Goal: Information Seeking & Learning: Learn about a topic

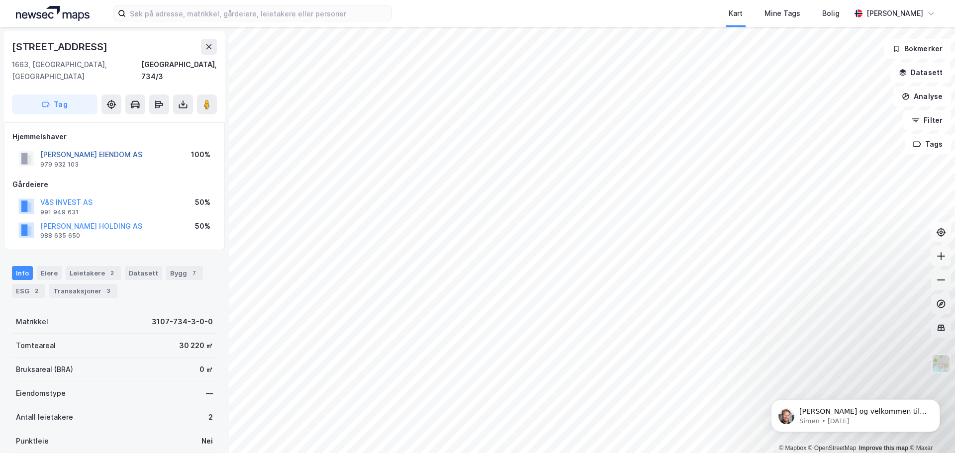
click at [0, 0] on button "[PERSON_NAME] EIENDOM AS" at bounding box center [0, 0] width 0 height 0
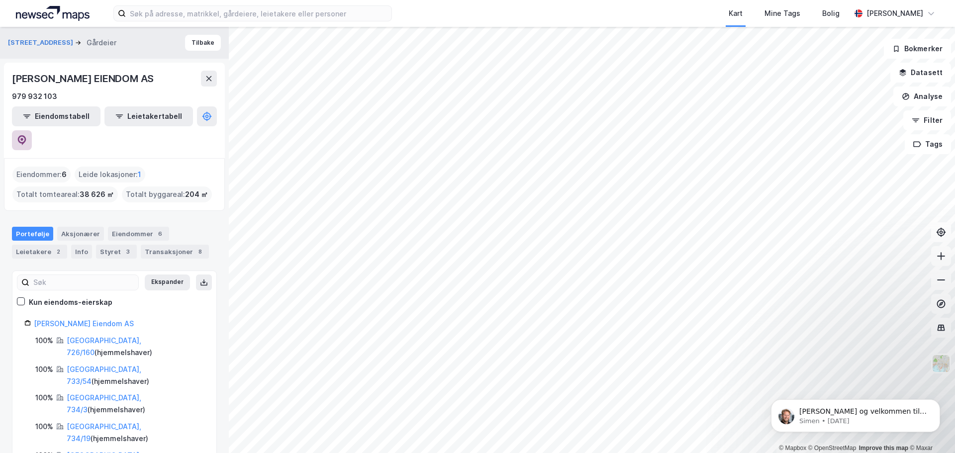
click at [27, 135] on icon at bounding box center [22, 140] width 10 height 10
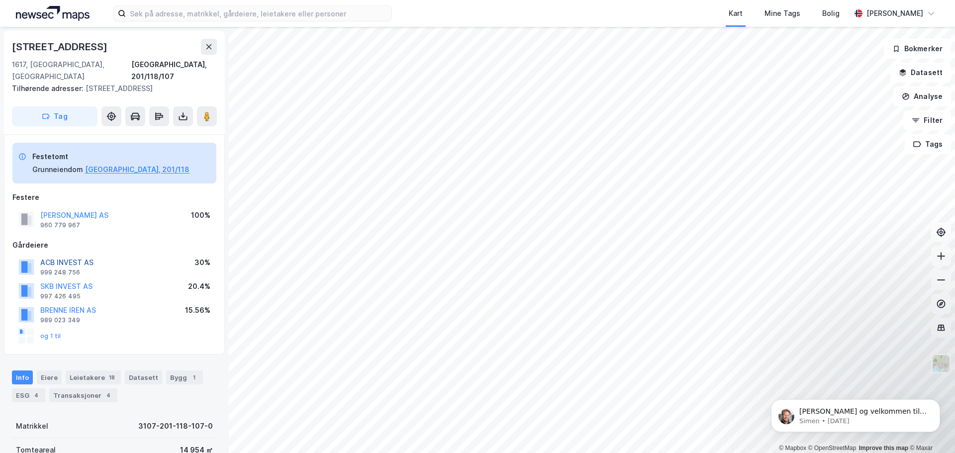
click at [0, 0] on button "ACB INVEST AS" at bounding box center [0, 0] width 0 height 0
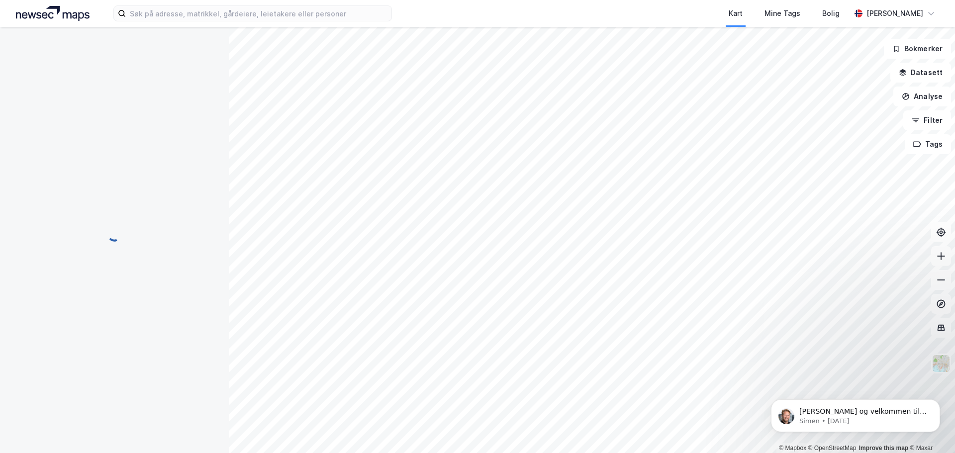
scroll to position [0, 0]
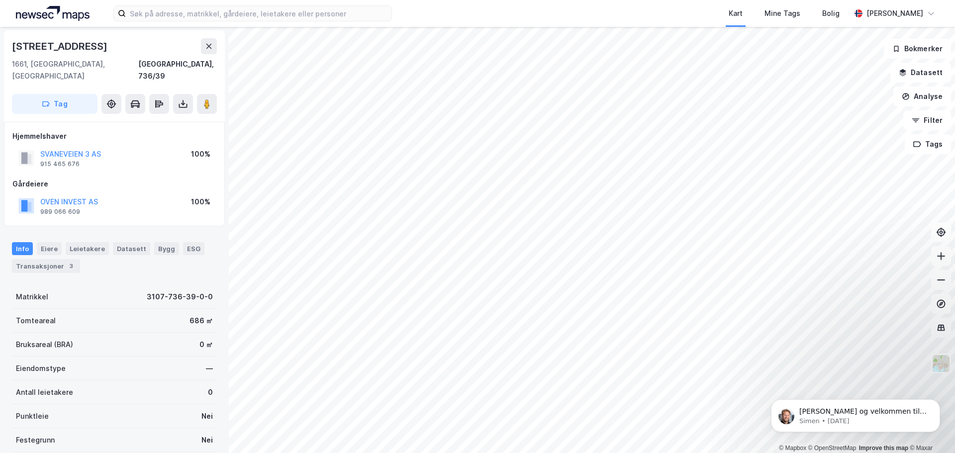
scroll to position [0, 0]
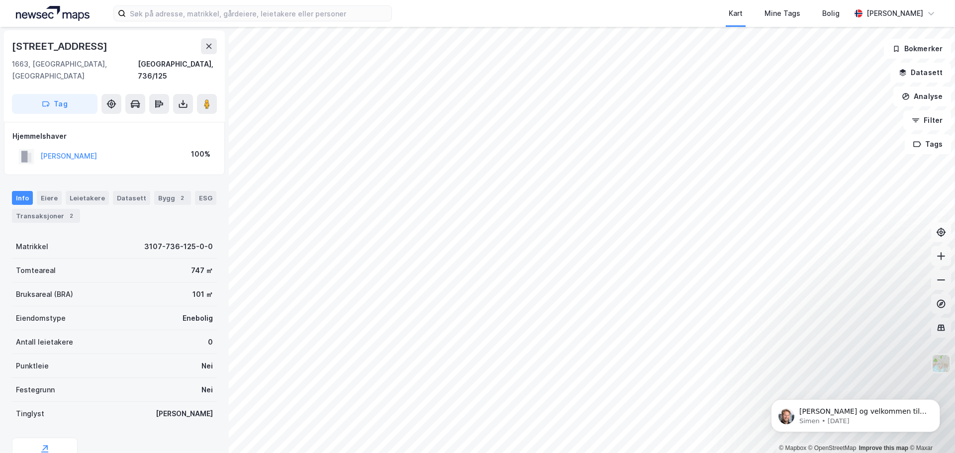
scroll to position [0, 0]
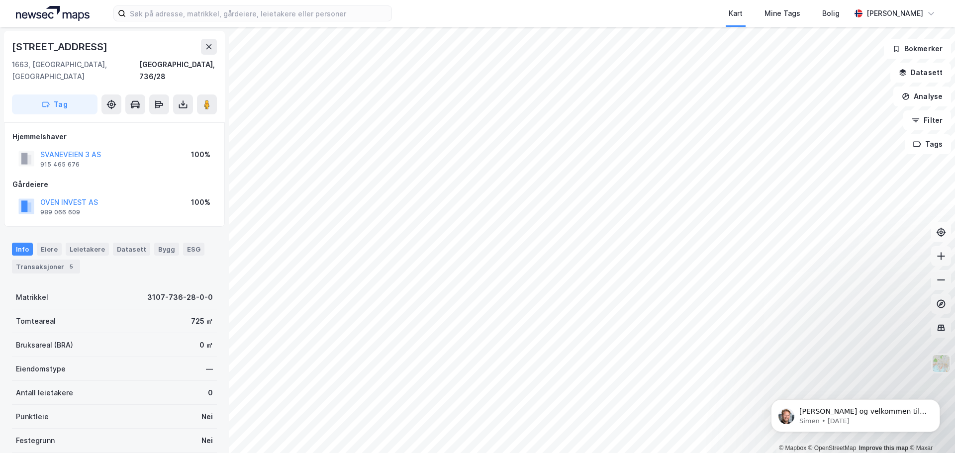
scroll to position [0, 0]
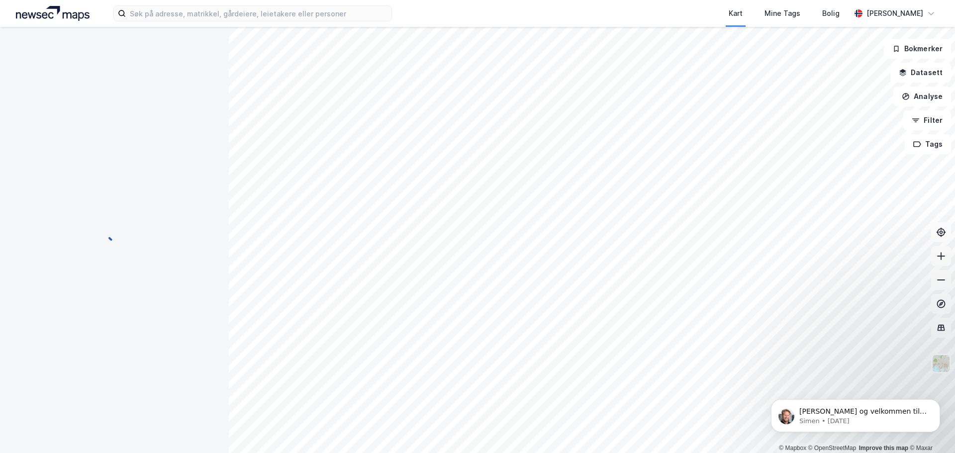
scroll to position [0, 0]
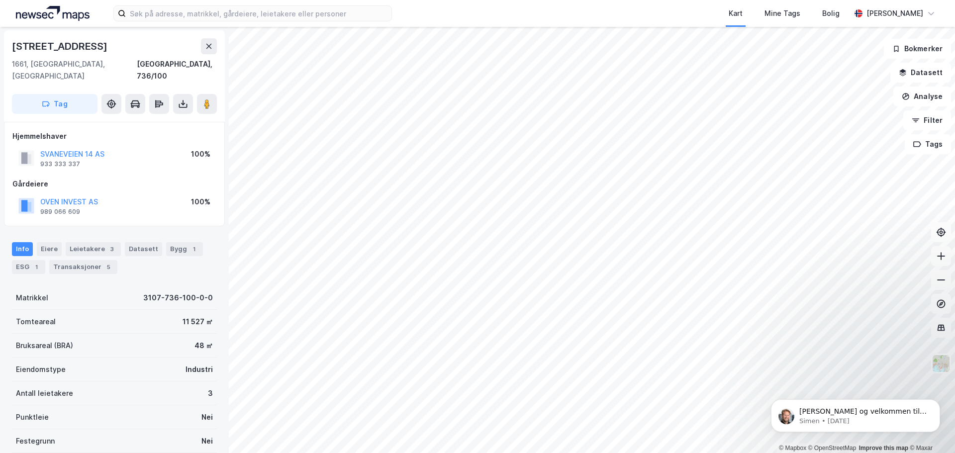
scroll to position [0, 0]
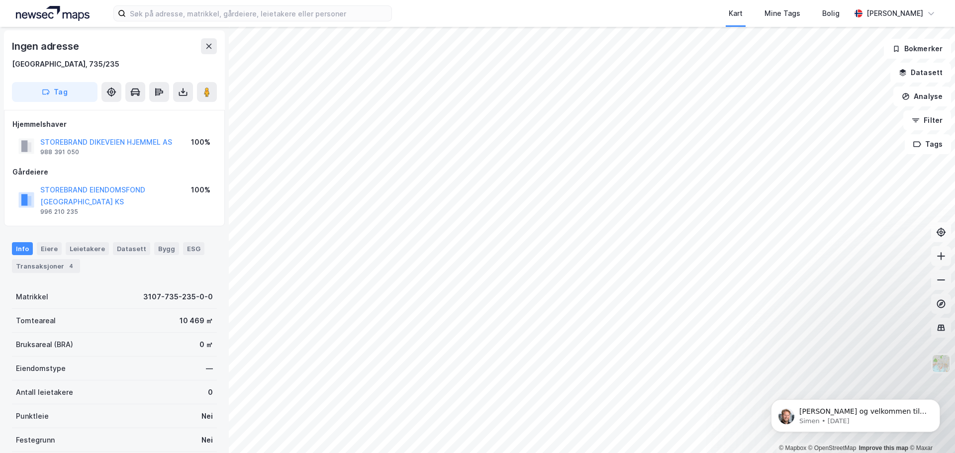
scroll to position [0, 0]
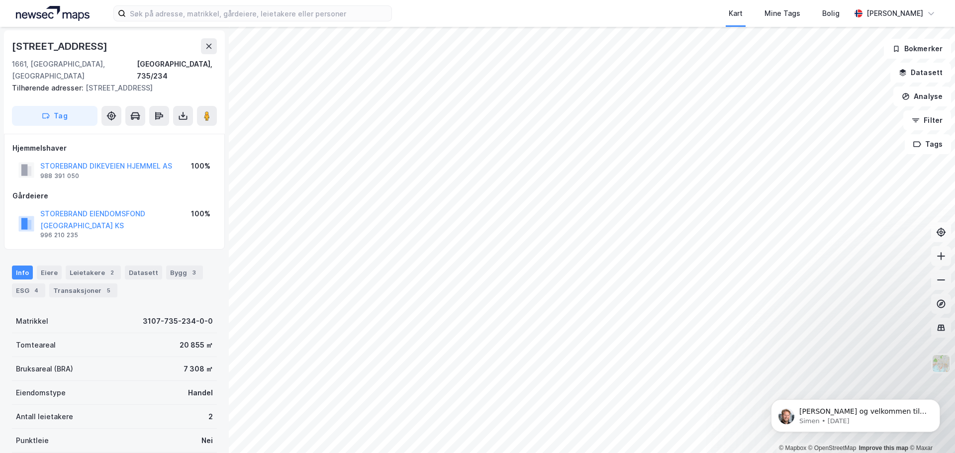
scroll to position [0, 0]
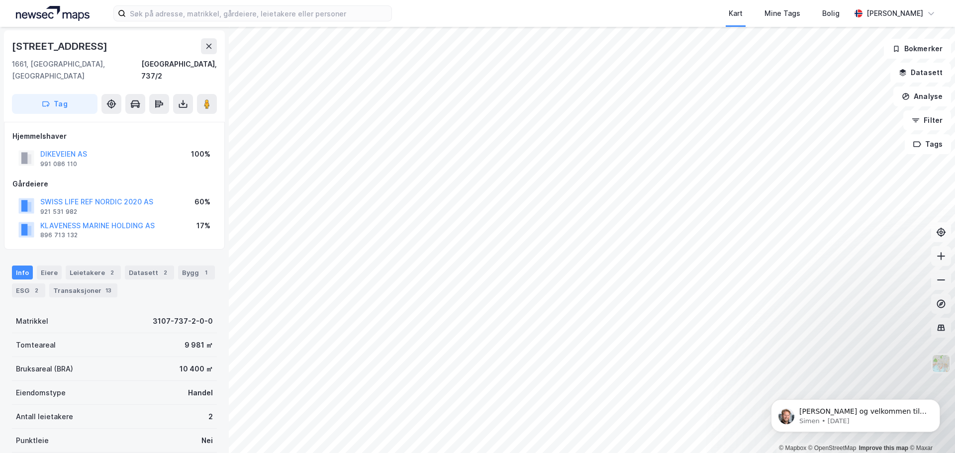
scroll to position [0, 0]
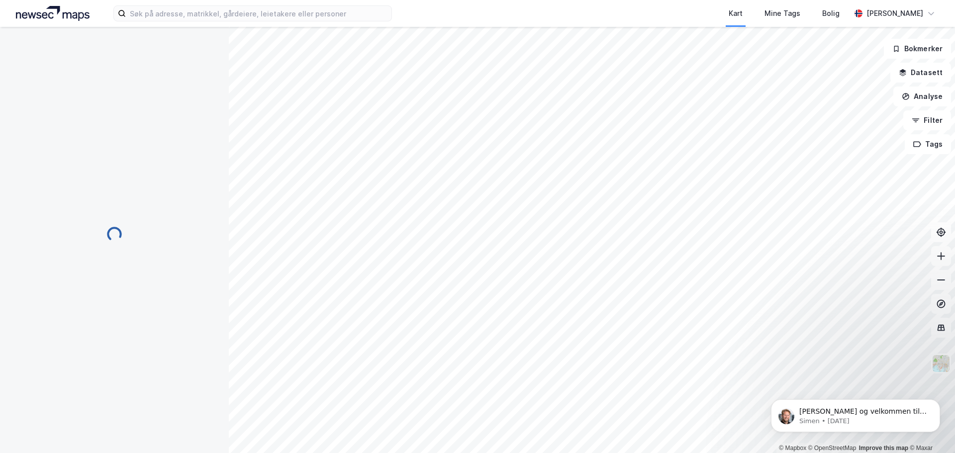
scroll to position [0, 0]
